Goal: Task Accomplishment & Management: Use online tool/utility

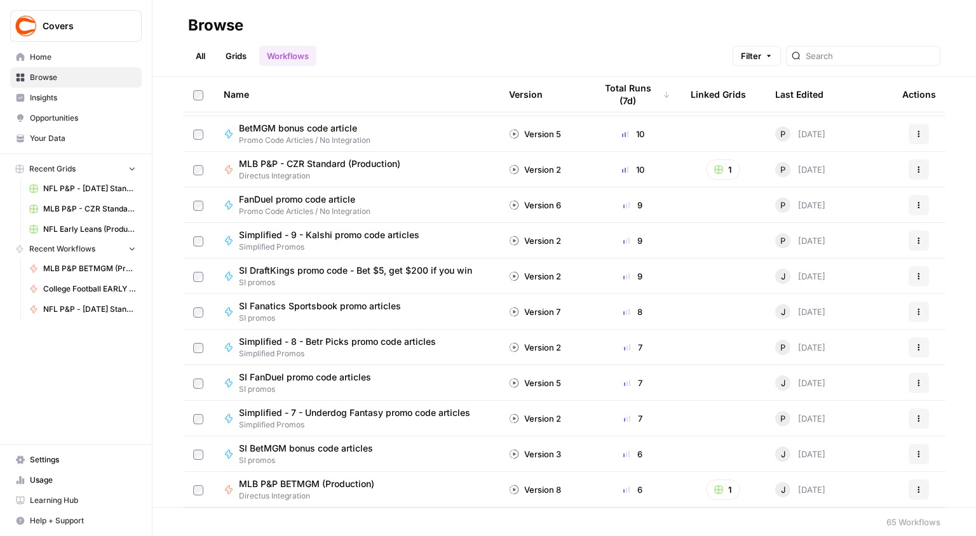
scroll to position [508, 0]
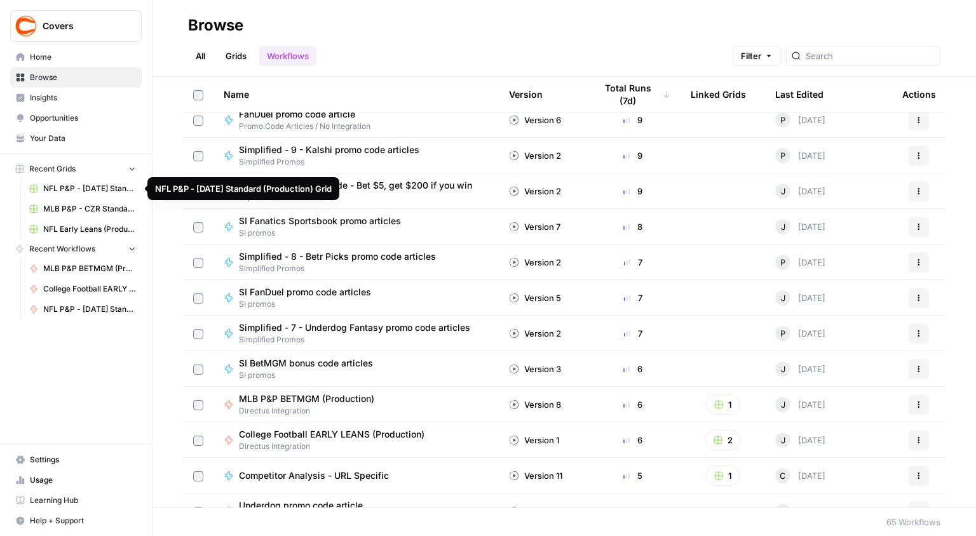
click at [57, 186] on span "NFL P&P - [DATE] Standard (Production) Grid" at bounding box center [89, 188] width 93 height 11
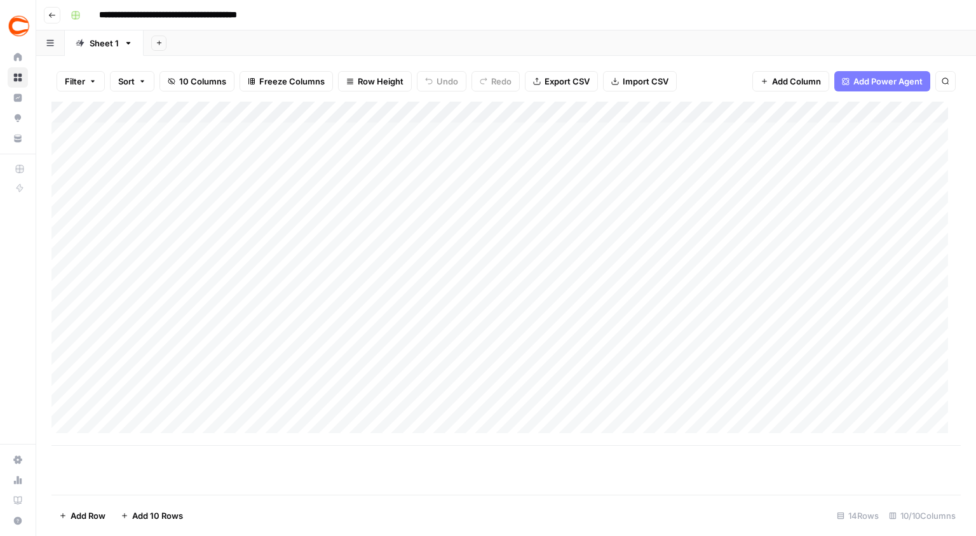
click at [116, 133] on div "Add Column" at bounding box center [505, 274] width 909 height 344
click at [707, 134] on div "Add Column" at bounding box center [505, 274] width 909 height 344
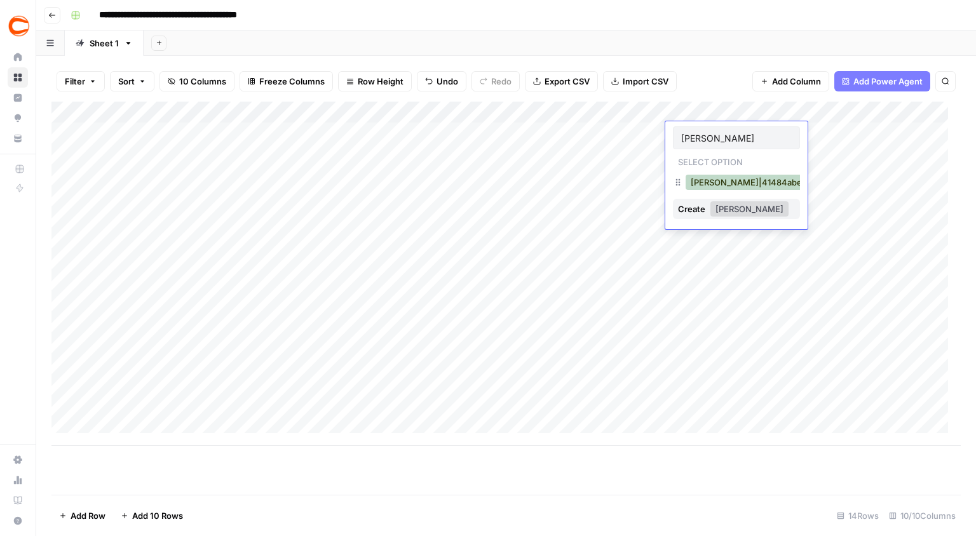
type input "[PERSON_NAME]"
click at [705, 183] on button "[PERSON_NAME]|41484abe-b1de-4f6f-a2da-991ee7fdbc99" at bounding box center [809, 182] width 248 height 15
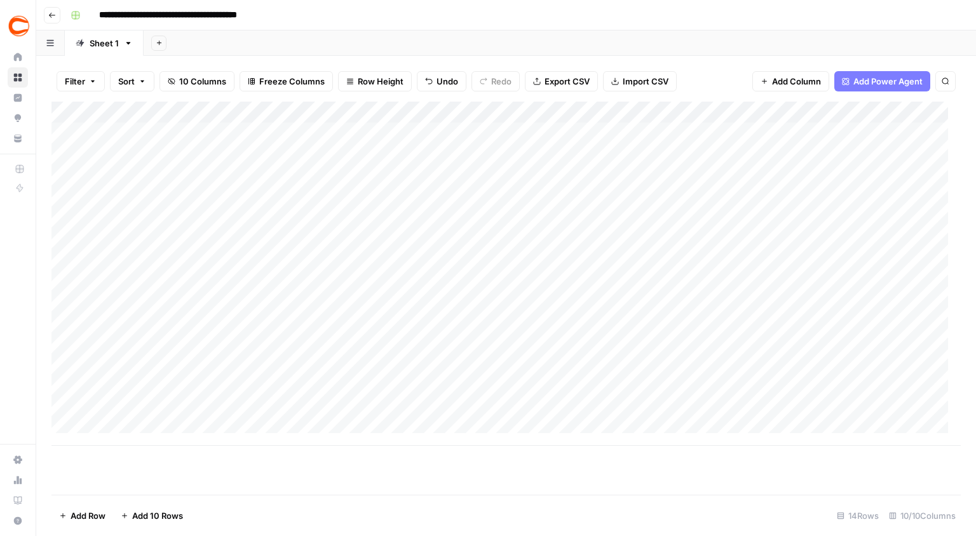
click at [696, 159] on div "Add Column" at bounding box center [505, 274] width 909 height 344
type input "oldf"
click at [719, 204] on button "[PERSON_NAME]|a96f8d19-c530-4f5d-9242-32a8adb6cc99" at bounding box center [811, 203] width 253 height 15
click at [699, 180] on div "Add Column" at bounding box center [505, 274] width 909 height 344
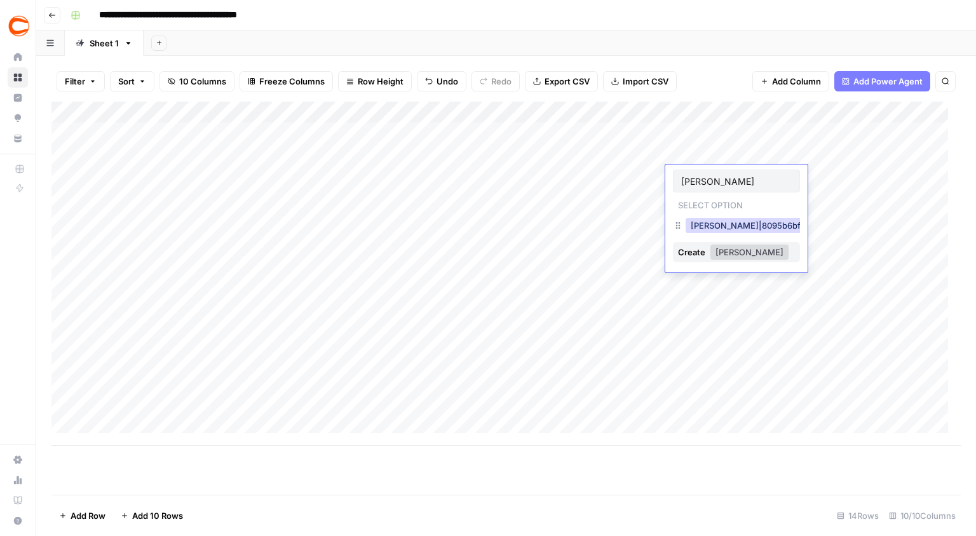
type input "[PERSON_NAME]"
click at [701, 225] on button "[PERSON_NAME]|8095b6bf-0fff-41b1-802a-2bbcaaafd23a" at bounding box center [806, 225] width 242 height 15
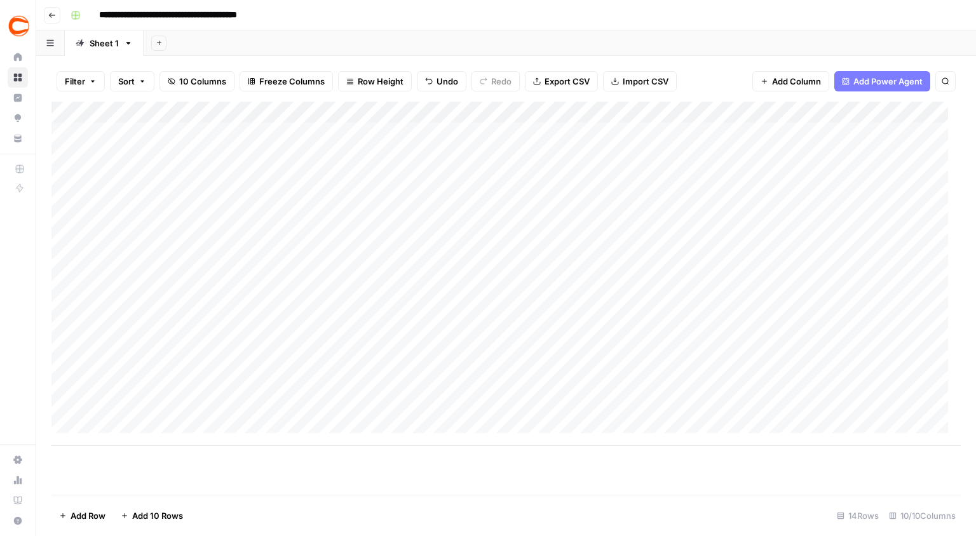
click at [685, 199] on div "Add Column" at bounding box center [505, 274] width 909 height 344
click at [685, 221] on div "Add Column" at bounding box center [505, 274] width 909 height 344
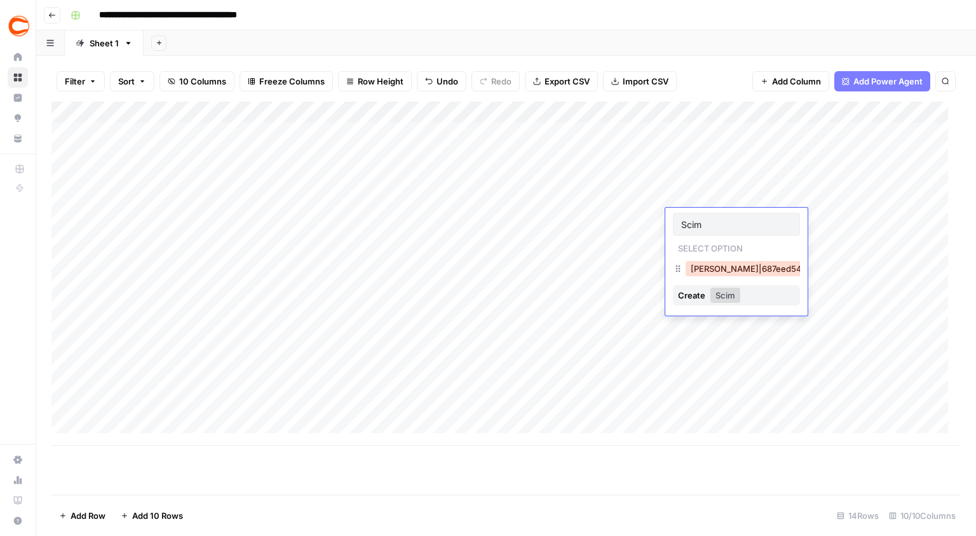
type input "Scim"
click at [695, 267] on button "[PERSON_NAME]|687eed54-692e-4d39-a838-45e92204d857" at bounding box center [814, 268] width 259 height 15
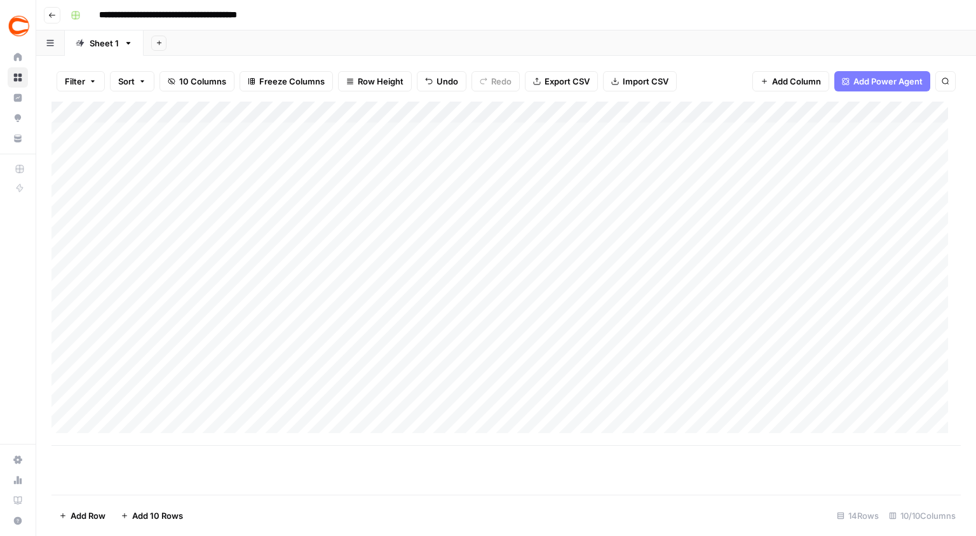
click at [707, 353] on div "Add Column" at bounding box center [505, 274] width 909 height 344
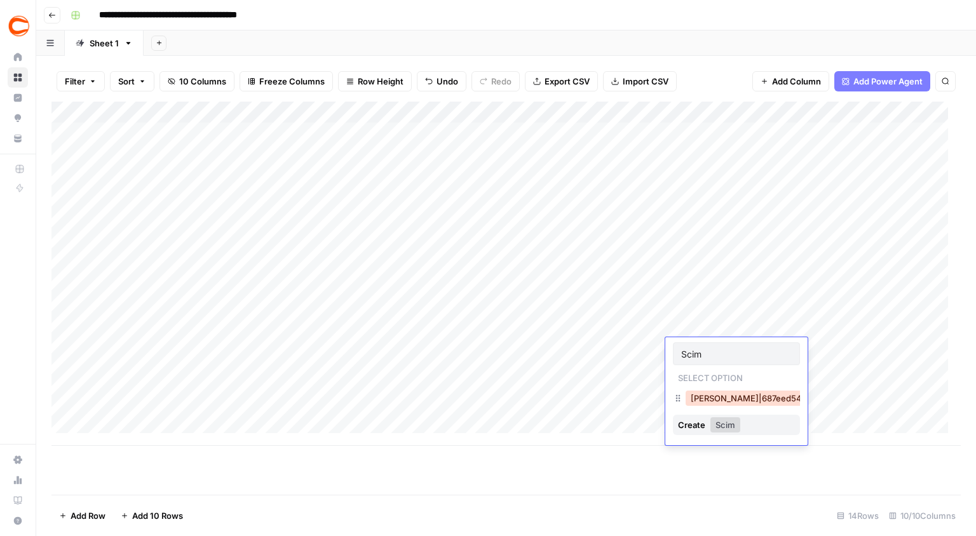
type input "Scim"
click at [701, 397] on button "[PERSON_NAME]|687eed54-692e-4d39-a838-45e92204d857" at bounding box center [814, 398] width 259 height 15
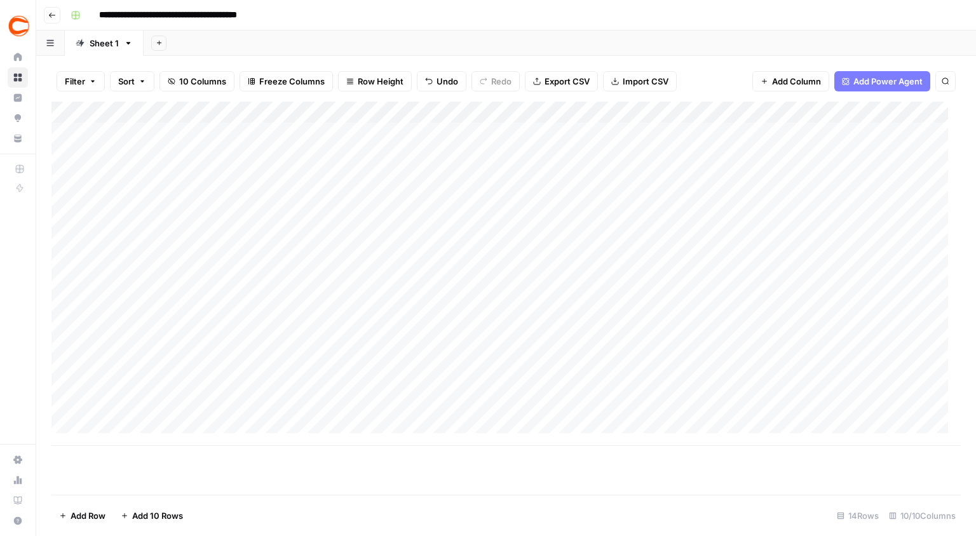
click at [695, 233] on div "Add Column" at bounding box center [505, 274] width 909 height 344
type input "roh"
click at [703, 293] on button "[PERSON_NAME]|15121e77-5921-47aa-a3c3-623edfd4386f" at bounding box center [807, 290] width 245 height 15
click at [691, 259] on div "Add Column" at bounding box center [505, 274] width 909 height 344
type input "hansh"
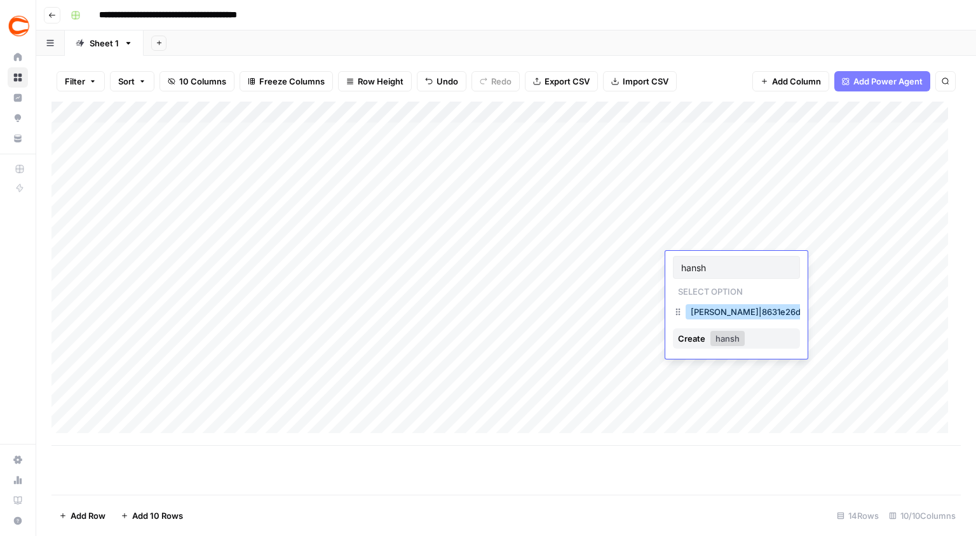
click at [697, 311] on button "[PERSON_NAME]|8631e26d-d991-4863-a178-98906e1f5cec" at bounding box center [809, 311] width 248 height 15
click at [699, 282] on div "Add Column" at bounding box center [505, 274] width 909 height 344
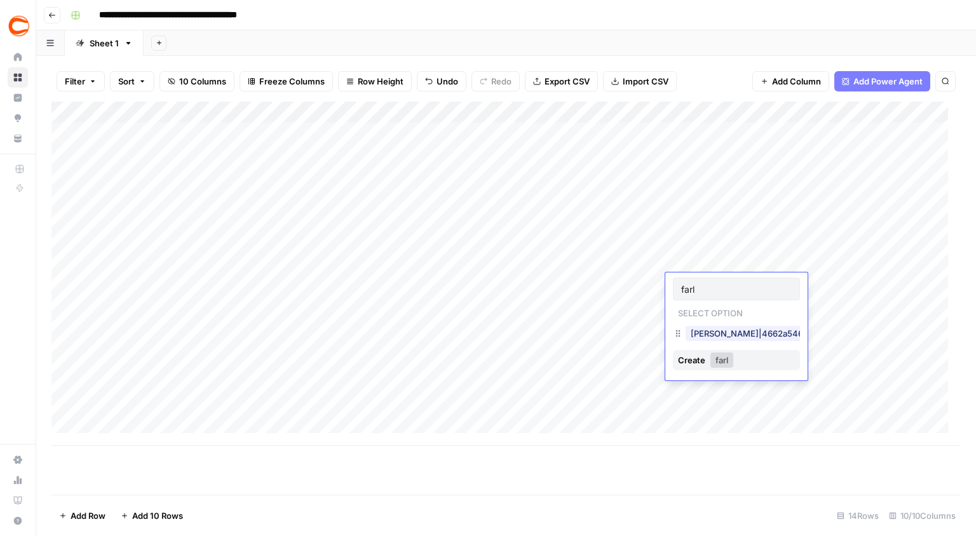
type input "farl"
click at [708, 332] on button "[PERSON_NAME]|4662a546-6738-4ea3-9b54-14482fc0b1e6" at bounding box center [812, 333] width 255 height 15
click at [691, 306] on div "Add Column" at bounding box center [505, 274] width 909 height 344
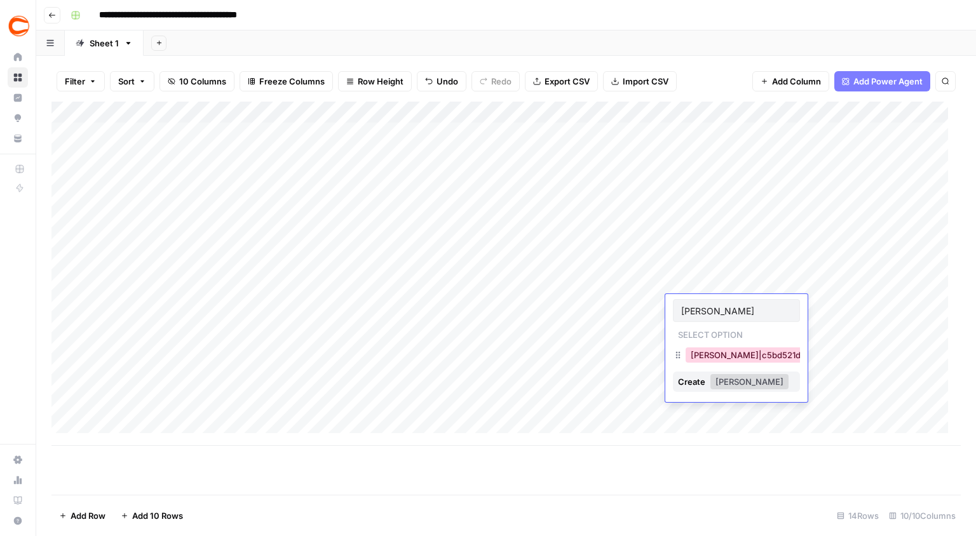
type input "[PERSON_NAME]"
click at [699, 353] on button "[PERSON_NAME]|c5bd521d-495c-4c91-b7e1-78737e2d0d89" at bounding box center [810, 354] width 251 height 15
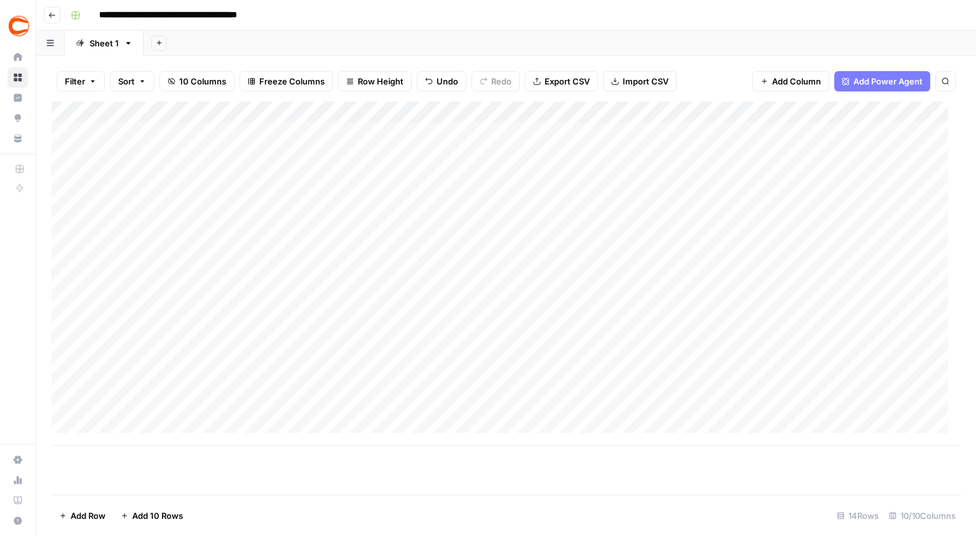
click at [697, 323] on div "Add Column" at bounding box center [505, 274] width 909 height 344
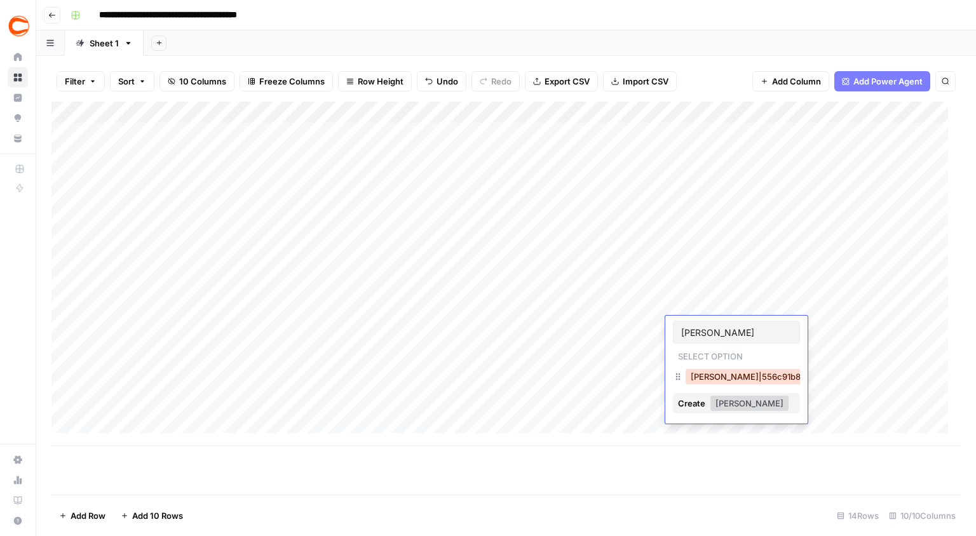
type input "[PERSON_NAME]"
click at [698, 373] on button "[PERSON_NAME]|556c91b8-d855-4671-b2cd-84840d96b65f" at bounding box center [812, 376] width 255 height 15
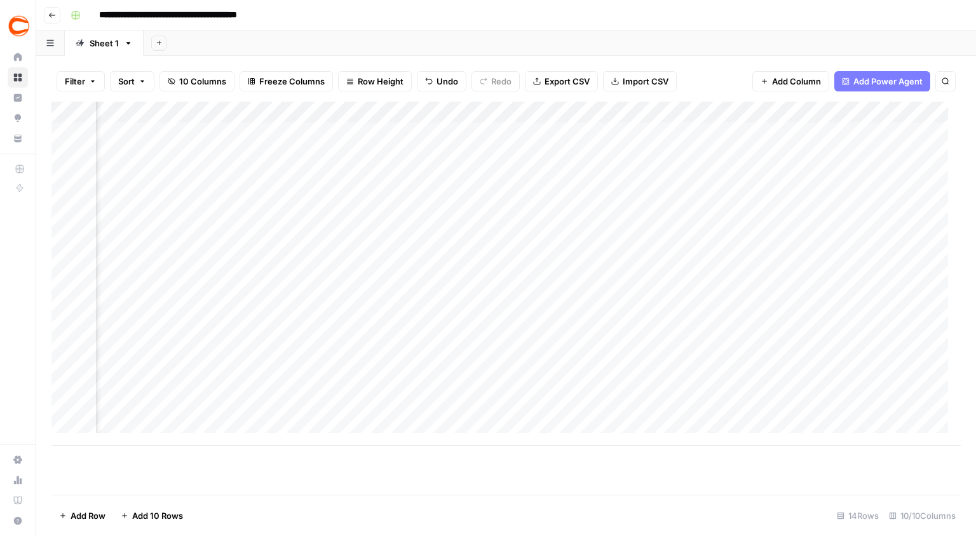
scroll to position [1, 194]
click at [698, 110] on div "Add Column" at bounding box center [505, 274] width 909 height 344
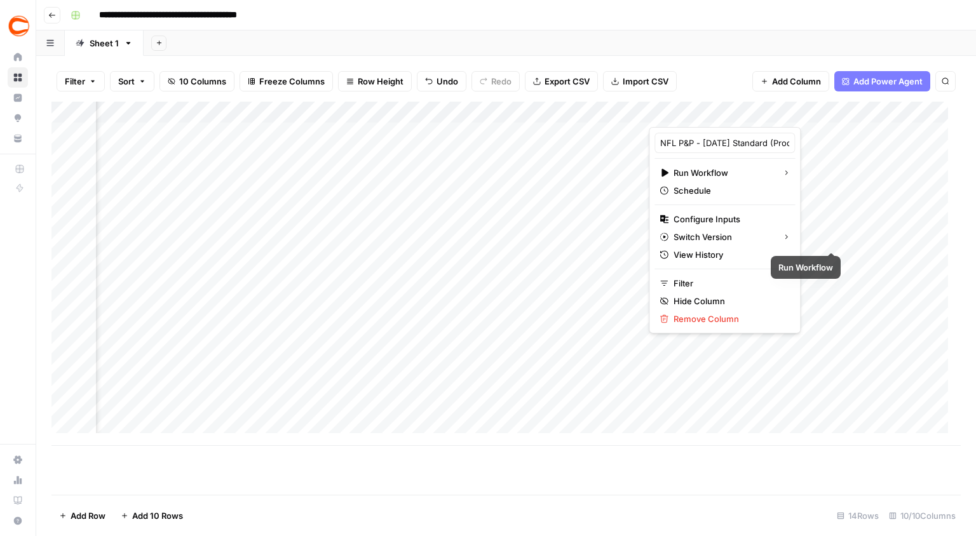
click at [877, 186] on div "Add Column" at bounding box center [505, 274] width 909 height 344
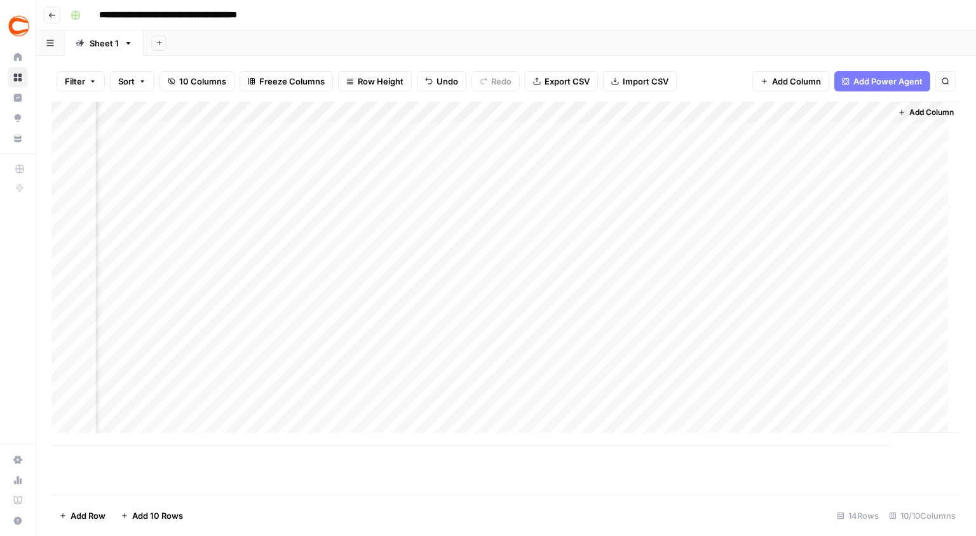
scroll to position [0, 380]
click at [645, 132] on div "Add Column" at bounding box center [505, 274] width 909 height 344
click at [644, 152] on div "Add Column" at bounding box center [505, 274] width 909 height 344
click at [644, 174] on div "Add Column" at bounding box center [505, 274] width 909 height 344
click at [645, 198] on div "Add Column" at bounding box center [505, 274] width 909 height 344
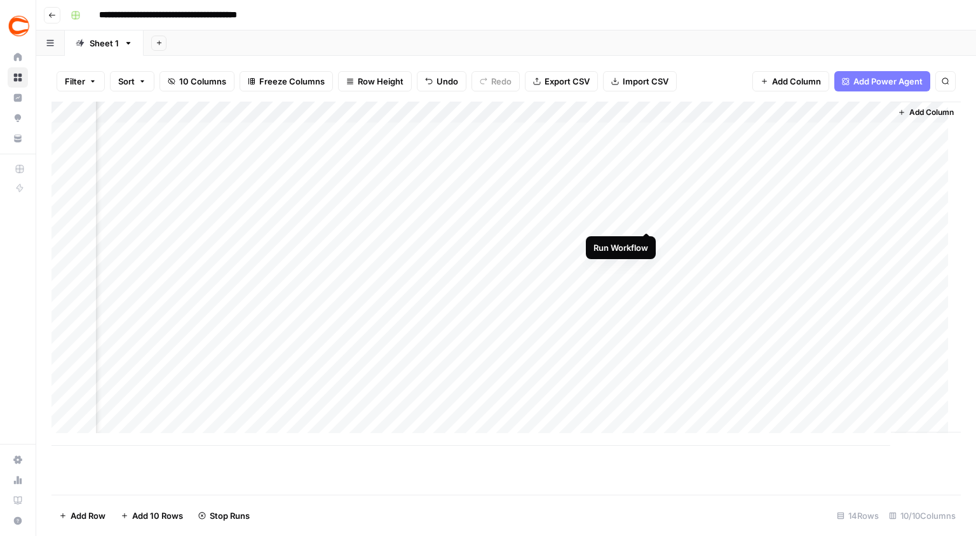
click at [647, 220] on div "Add Column" at bounding box center [505, 274] width 909 height 344
click at [645, 238] on div "Add Column" at bounding box center [505, 274] width 909 height 344
click at [646, 260] on div "Add Column" at bounding box center [505, 274] width 909 height 344
click at [645, 283] on div "Add Column" at bounding box center [505, 274] width 909 height 344
click at [648, 305] on div "Add Column" at bounding box center [505, 274] width 909 height 344
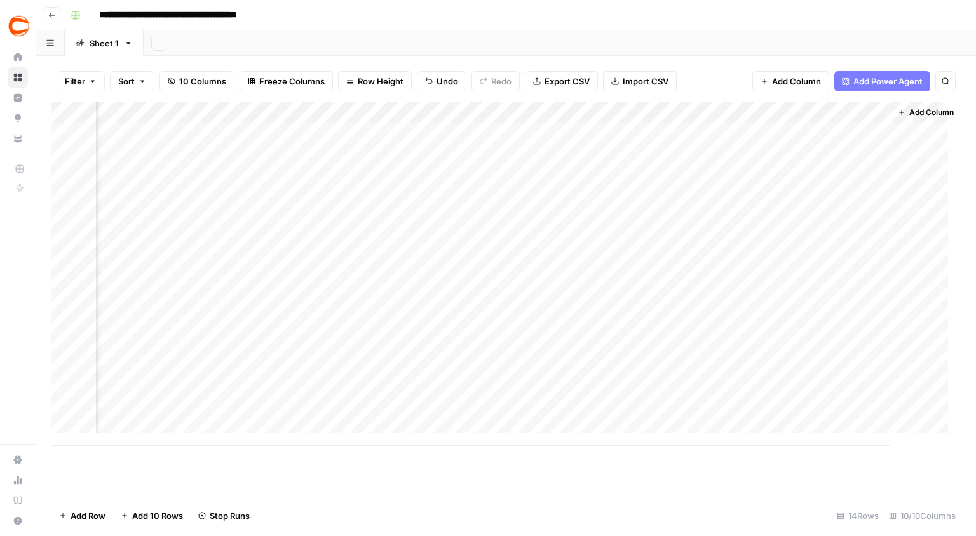
click at [643, 325] on div "Add Column" at bounding box center [505, 274] width 909 height 344
click at [646, 347] on div "Add Column" at bounding box center [505, 274] width 909 height 344
click at [837, 133] on div "Add Column" at bounding box center [505, 274] width 909 height 344
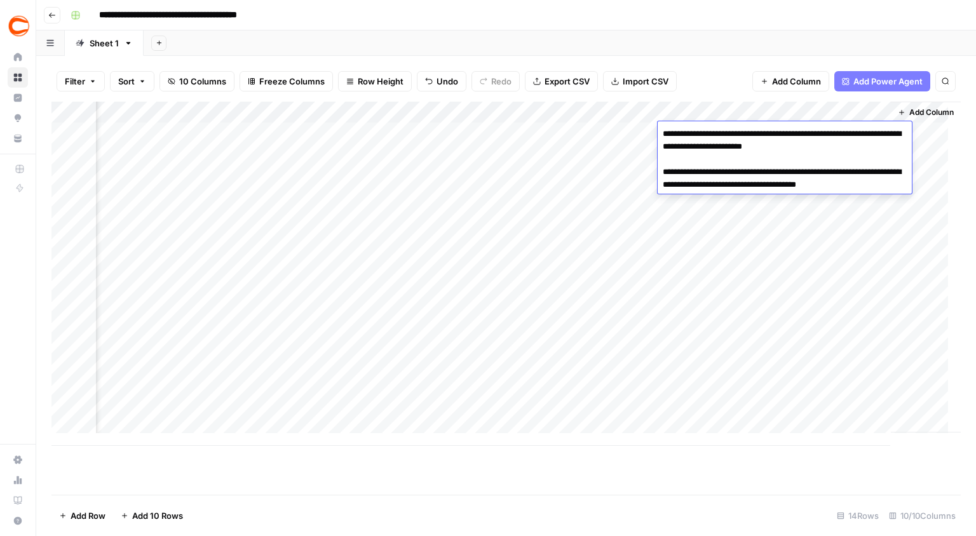
click at [844, 145] on textarea "**********" at bounding box center [785, 165] width 254 height 81
click at [572, 130] on div "Add Column" at bounding box center [505, 274] width 909 height 344
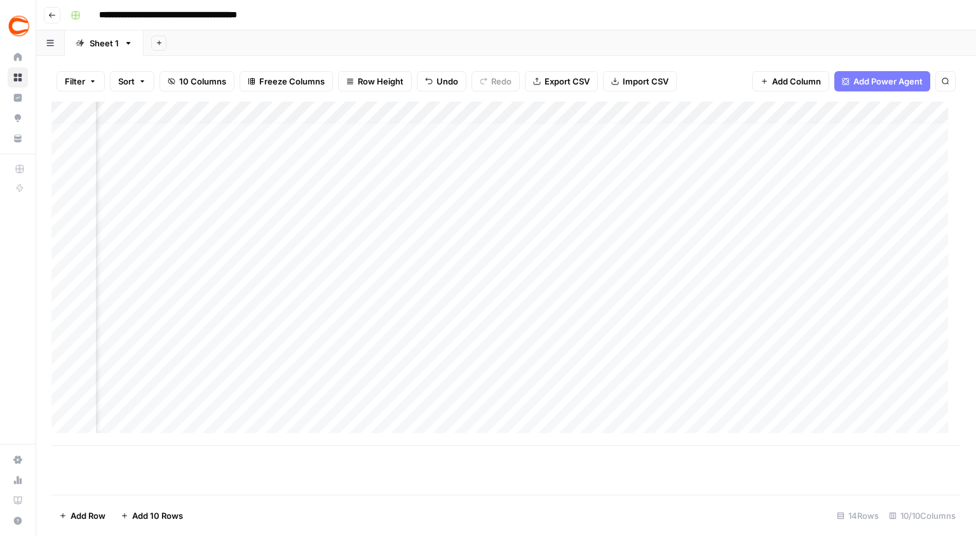
scroll to position [0, 216]
click at [868, 155] on div "Add Column" at bounding box center [505, 274] width 909 height 344
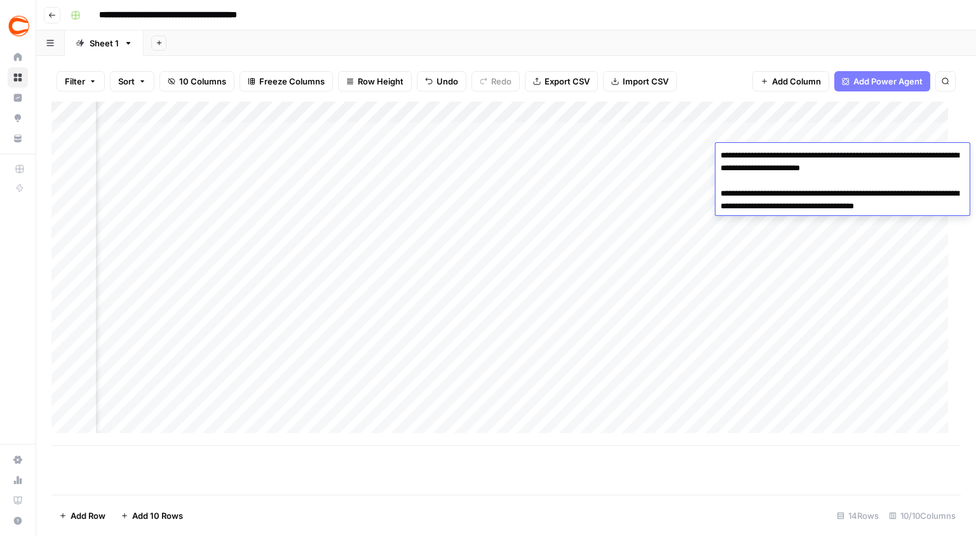
click at [905, 172] on textarea "**********" at bounding box center [842, 187] width 254 height 81
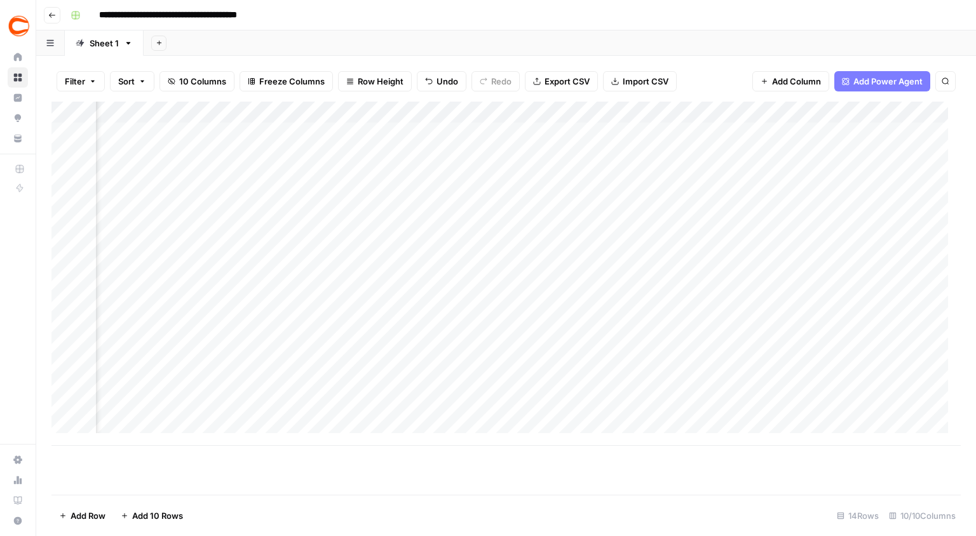
click at [436, 156] on div "Add Column" at bounding box center [505, 274] width 909 height 344
click at [823, 180] on div "Add Column" at bounding box center [505, 274] width 909 height 344
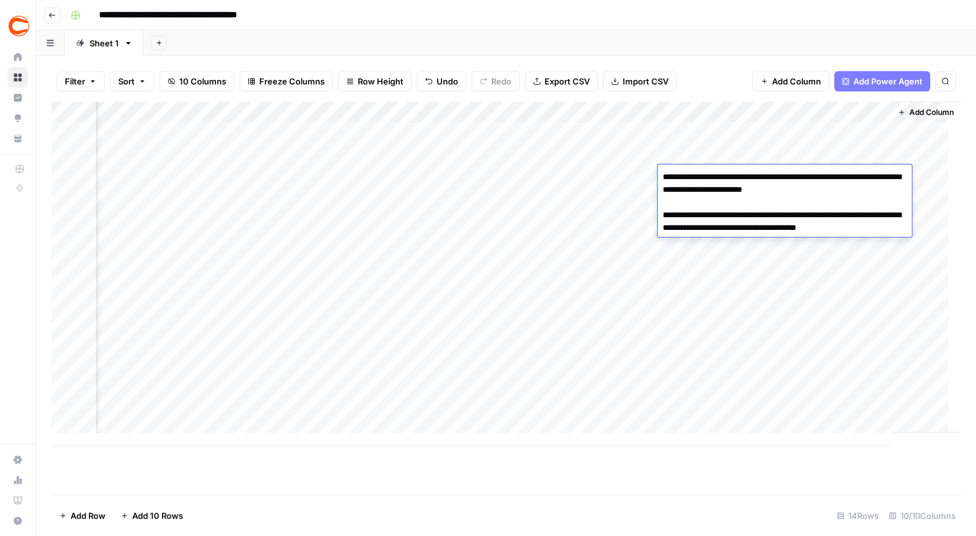
click at [840, 192] on textarea "**********" at bounding box center [785, 208] width 254 height 81
click at [572, 173] on div "Add Column" at bounding box center [505, 274] width 909 height 344
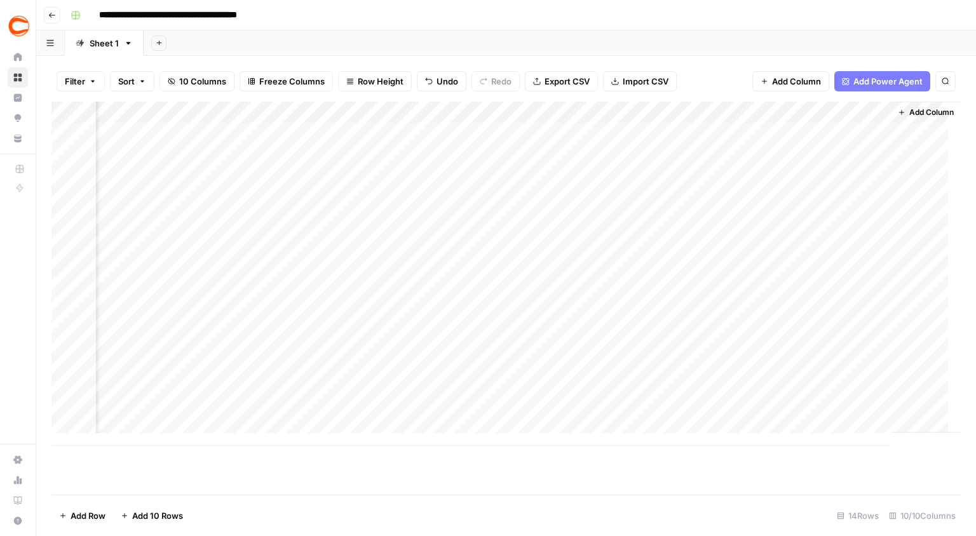
click at [806, 195] on div "Add Column" at bounding box center [505, 274] width 909 height 344
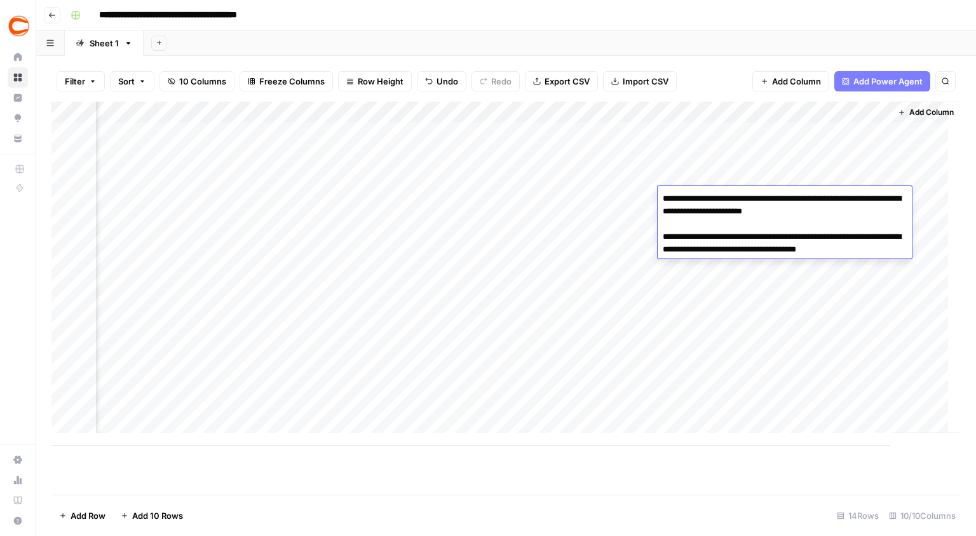
click at [844, 213] on textarea "**********" at bounding box center [785, 230] width 254 height 81
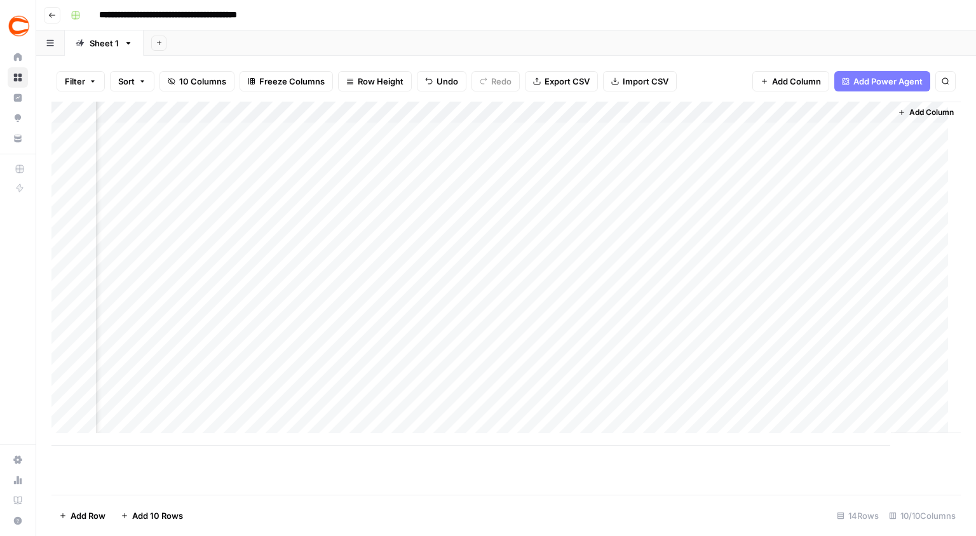
click at [572, 191] on div "Add Column" at bounding box center [505, 274] width 909 height 344
click at [772, 218] on div "Add Column" at bounding box center [505, 274] width 909 height 344
click at [783, 218] on div "Add Column" at bounding box center [505, 274] width 909 height 344
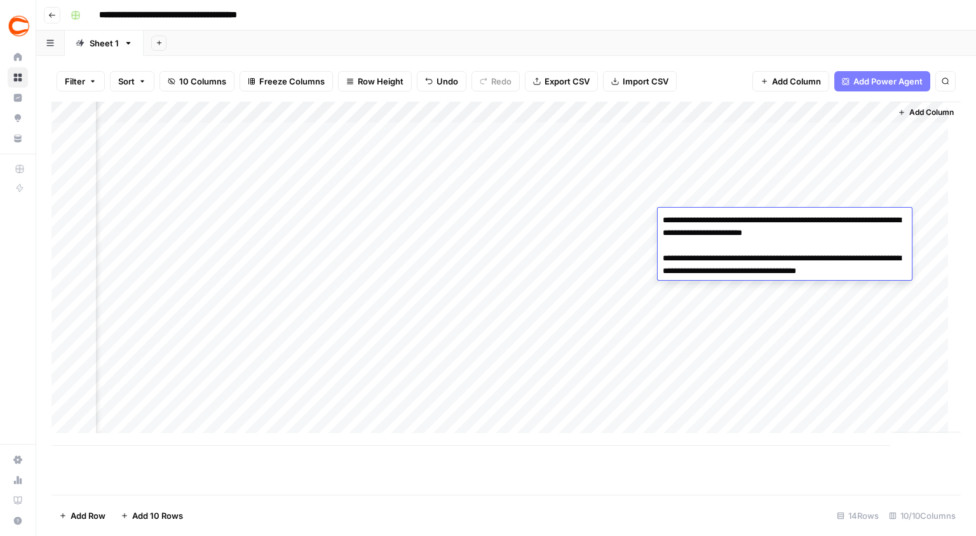
click at [783, 218] on textarea "**********" at bounding box center [785, 246] width 254 height 69
click at [842, 233] on textarea "**********" at bounding box center [785, 252] width 254 height 81
click at [533, 220] on div "Add Column" at bounding box center [505, 274] width 909 height 344
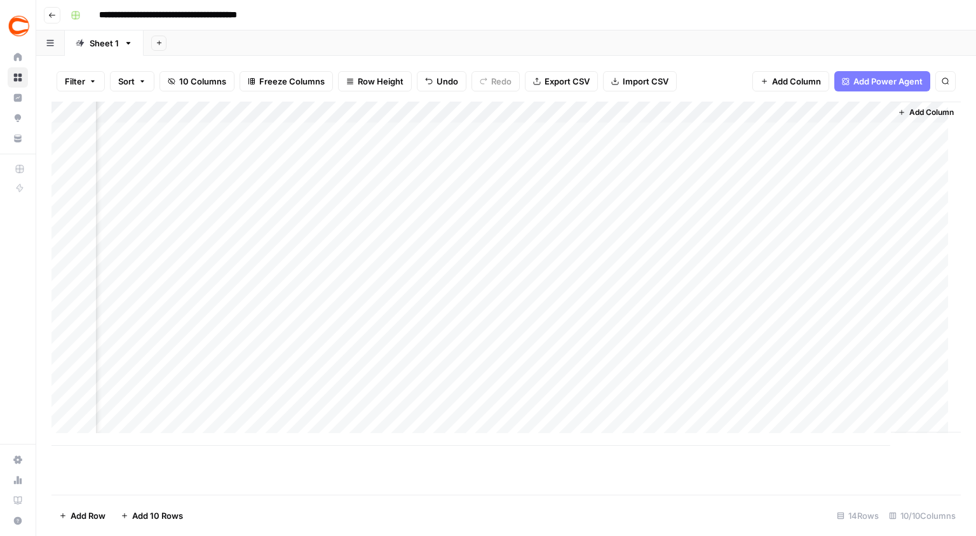
click at [837, 241] on div "Add Column" at bounding box center [505, 274] width 909 height 344
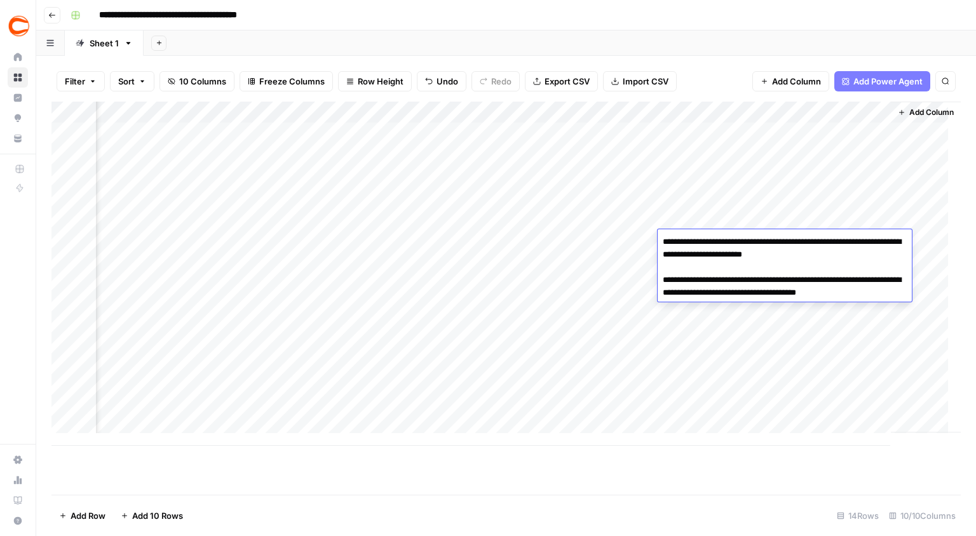
click at [844, 253] on textarea "**********" at bounding box center [785, 273] width 254 height 81
click at [525, 236] on div "Add Column" at bounding box center [505, 274] width 909 height 344
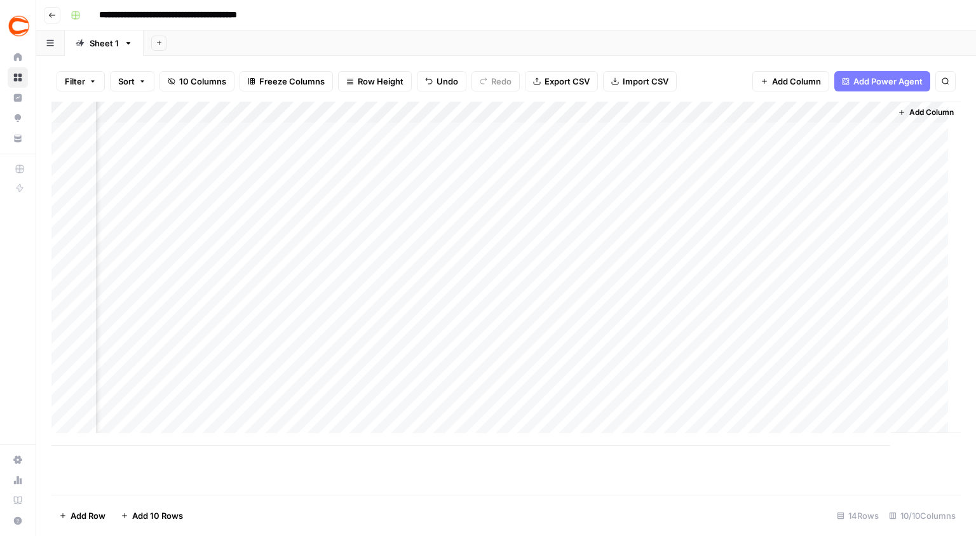
click at [841, 266] on div "Add Column" at bounding box center [505, 274] width 909 height 344
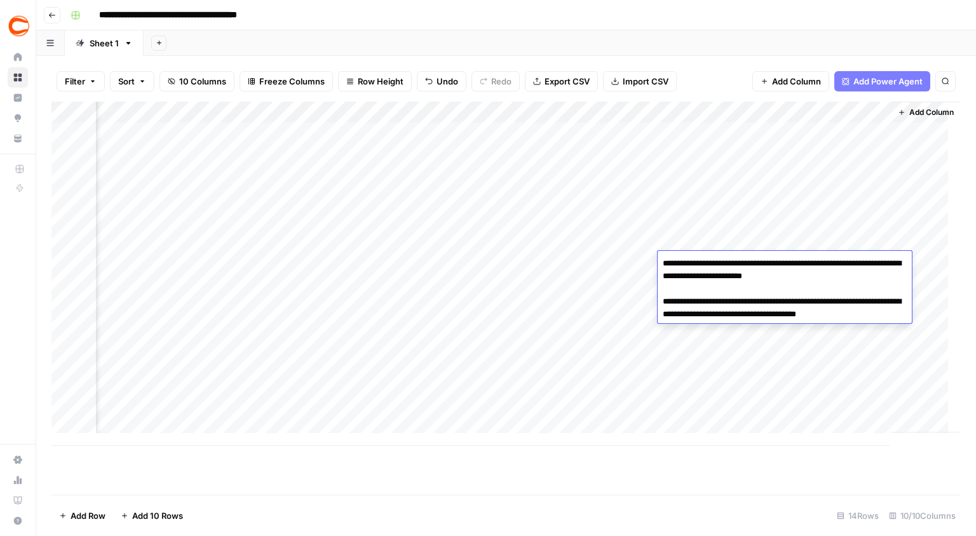
click at [844, 274] on textarea "**********" at bounding box center [785, 295] width 254 height 81
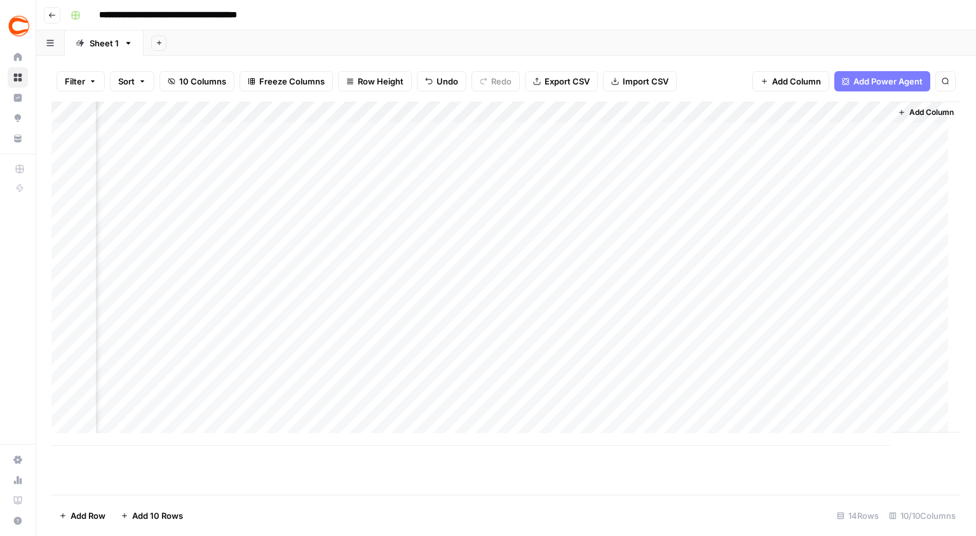
click at [523, 278] on div "Add Column" at bounding box center [505, 274] width 909 height 344
click at [752, 285] on div "Add Column" at bounding box center [505, 274] width 909 height 344
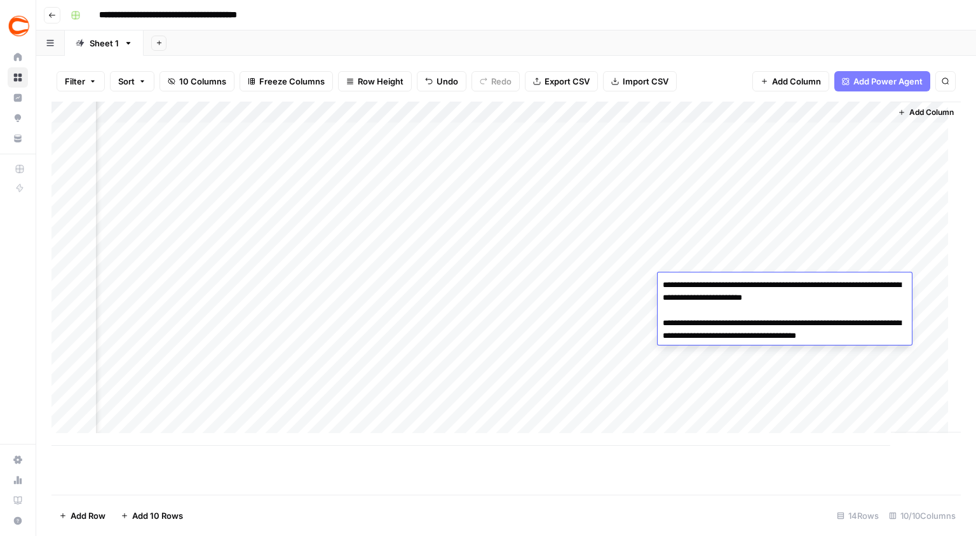
click at [836, 299] on textarea "**********" at bounding box center [785, 316] width 254 height 81
click at [511, 305] on div "Add Column" at bounding box center [505, 274] width 909 height 344
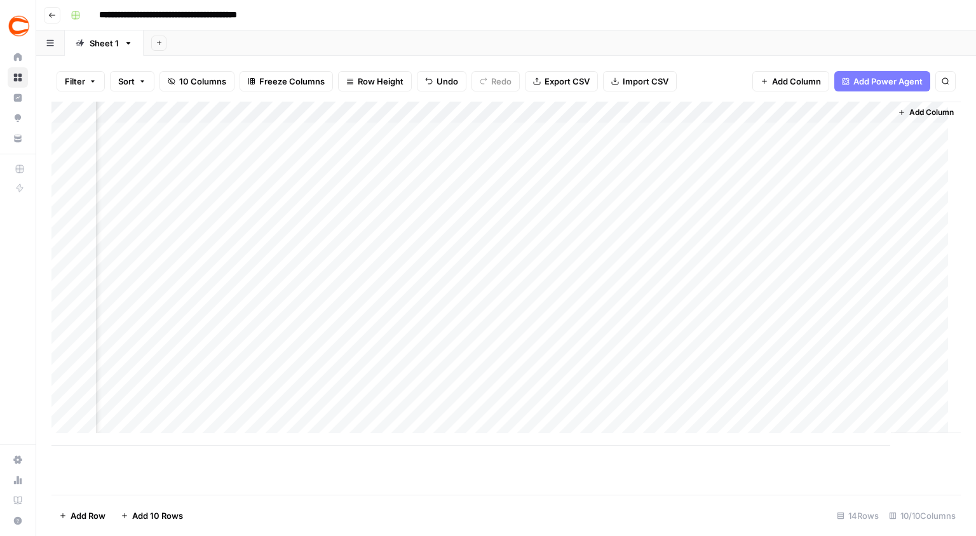
click at [827, 300] on div "Add Column" at bounding box center [505, 274] width 909 height 344
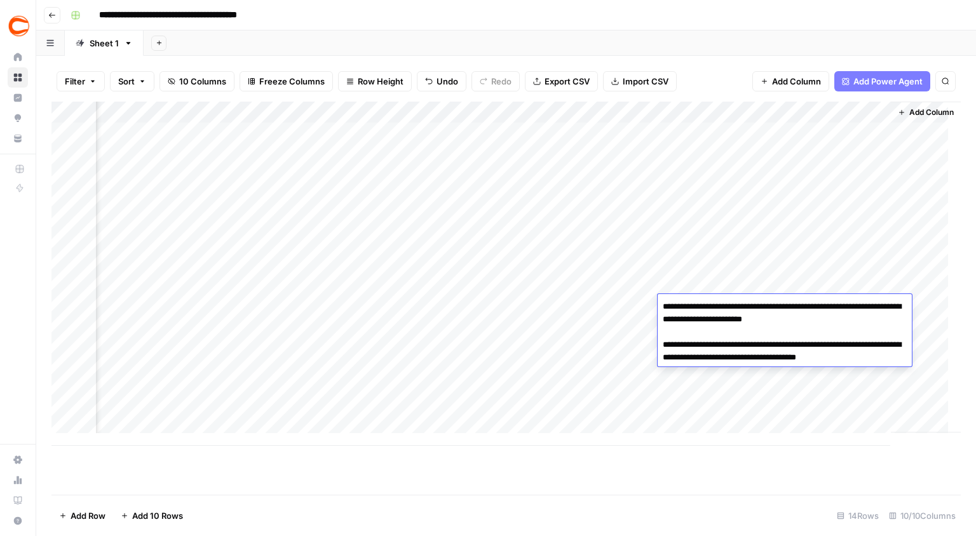
click at [842, 321] on textarea "**********" at bounding box center [785, 338] width 254 height 81
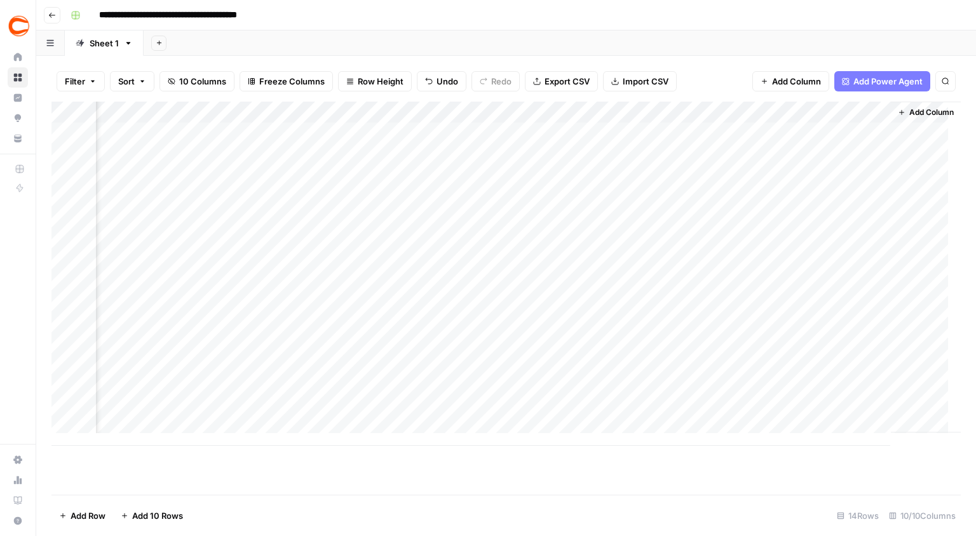
click at [557, 305] on div "Add Column" at bounding box center [505, 274] width 909 height 344
click at [835, 330] on div "Add Column" at bounding box center [505, 274] width 909 height 344
click at [833, 330] on div "Add Column" at bounding box center [505, 274] width 909 height 344
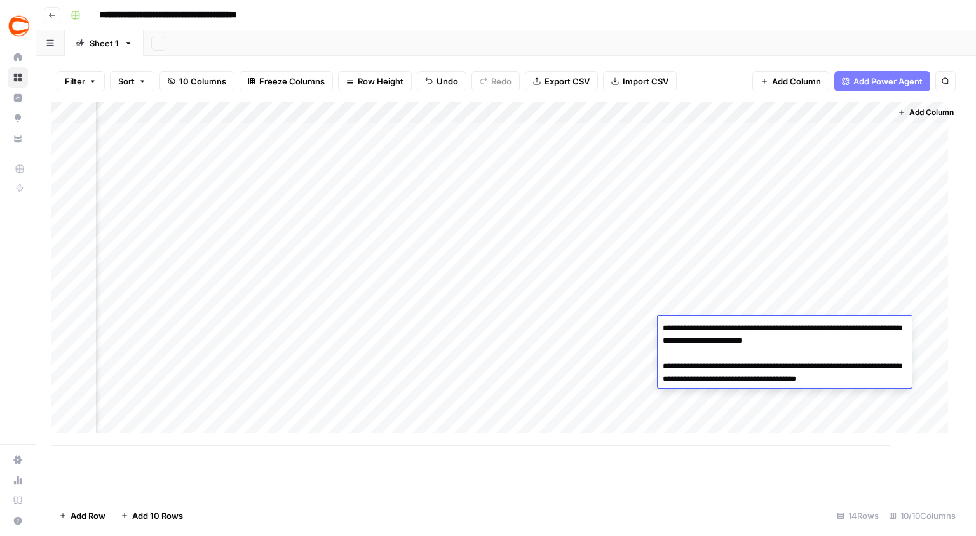
click at [833, 330] on textarea "**********" at bounding box center [785, 360] width 254 height 81
click at [844, 340] on textarea "**********" at bounding box center [785, 360] width 254 height 81
click at [511, 342] on div "Add Column" at bounding box center [505, 274] width 909 height 344
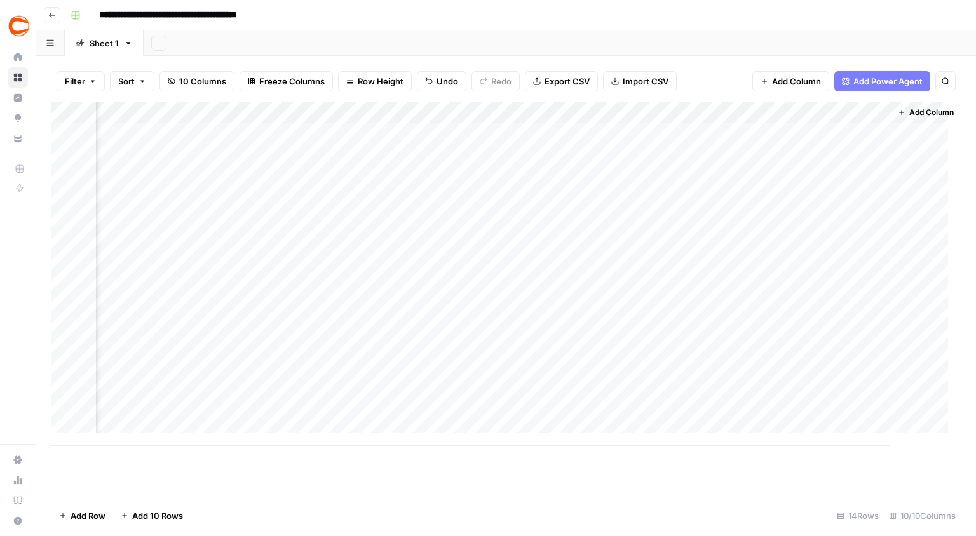
click at [782, 346] on div "Add Column" at bounding box center [505, 274] width 909 height 344
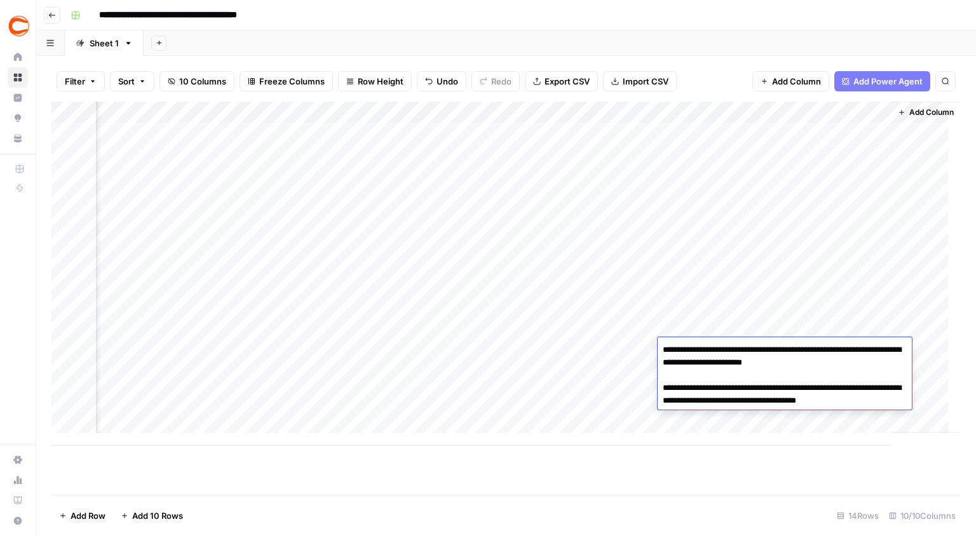
click at [837, 363] on textarea "**********" at bounding box center [785, 381] width 254 height 81
